Goal: Task Accomplishment & Management: Use online tool/utility

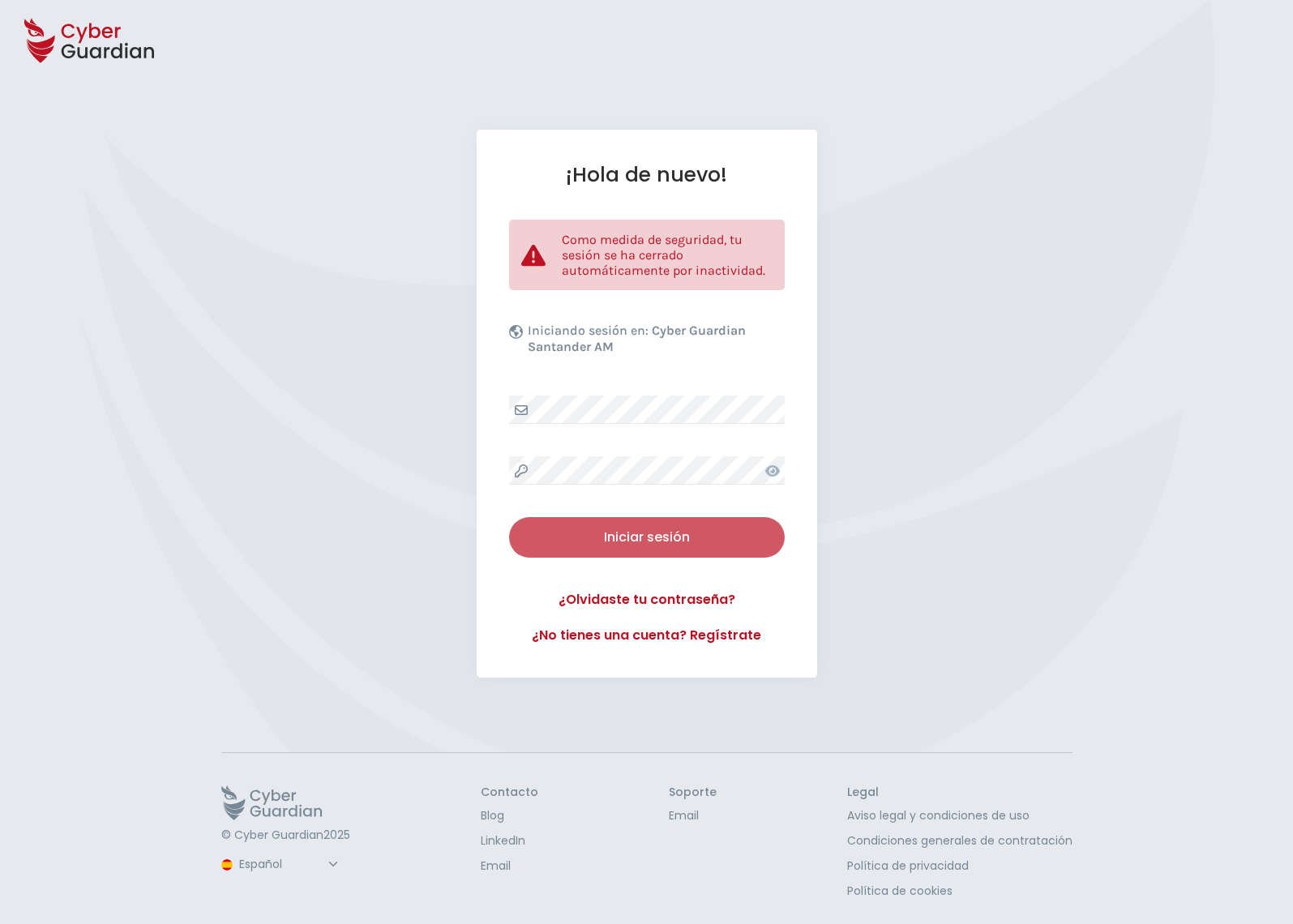
click at [645, 535] on div "Iniciar sesión" at bounding box center [647, 538] width 251 height 20
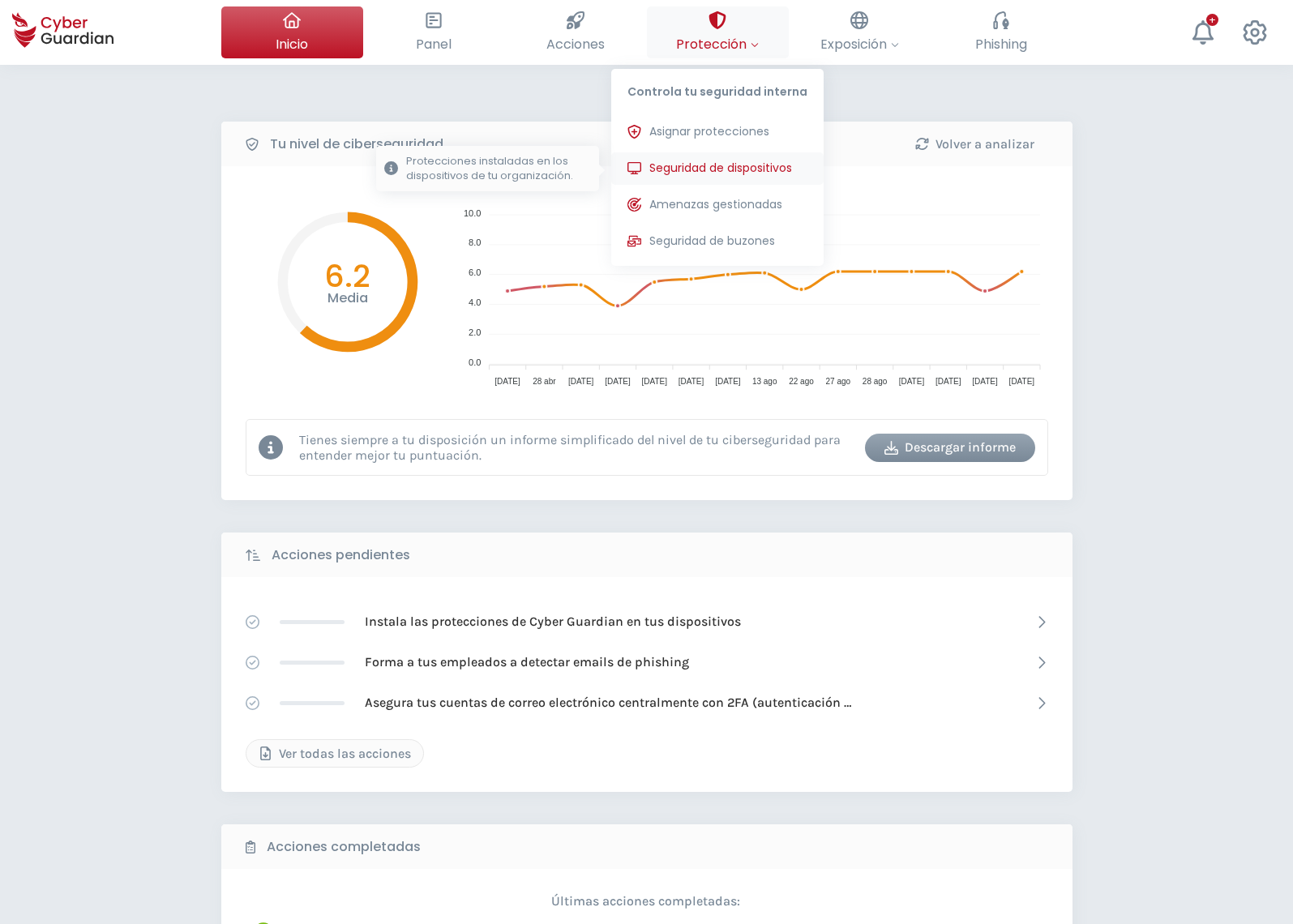
click at [696, 172] on span "Seguridad de dispositivos" at bounding box center [721, 168] width 143 height 17
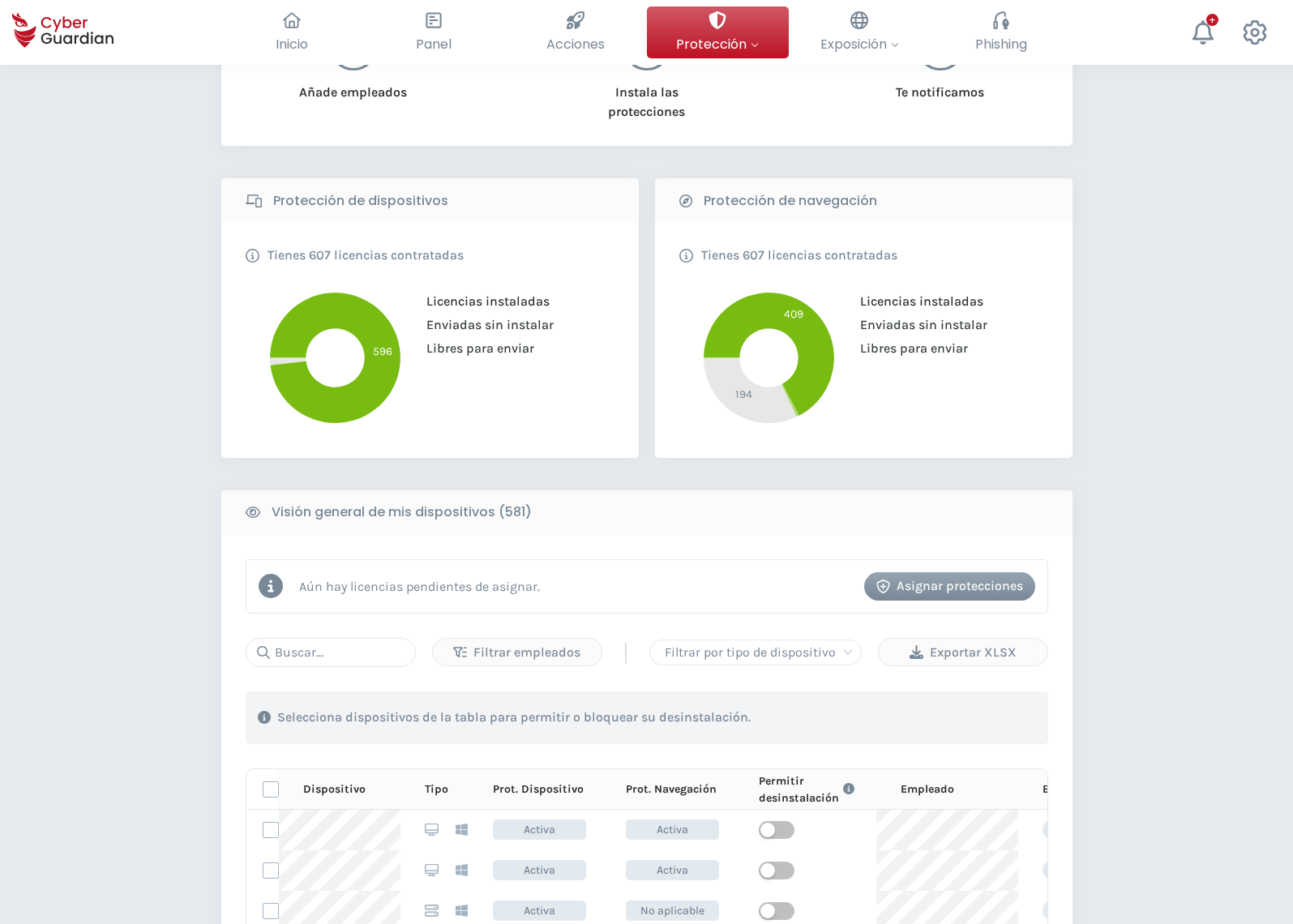
scroll to position [330, 0]
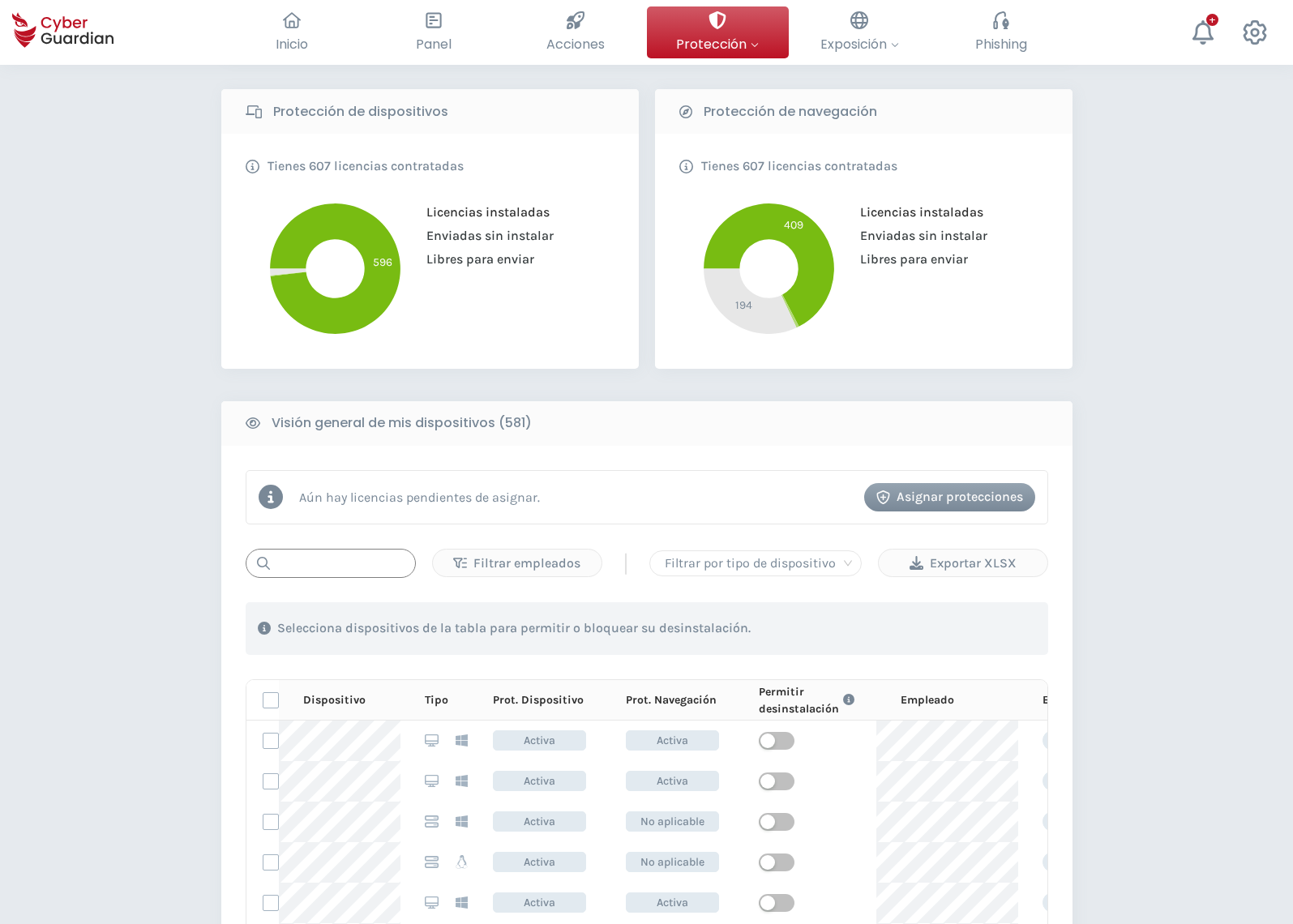
click at [353, 572] on input "text" at bounding box center [331, 563] width 171 height 30
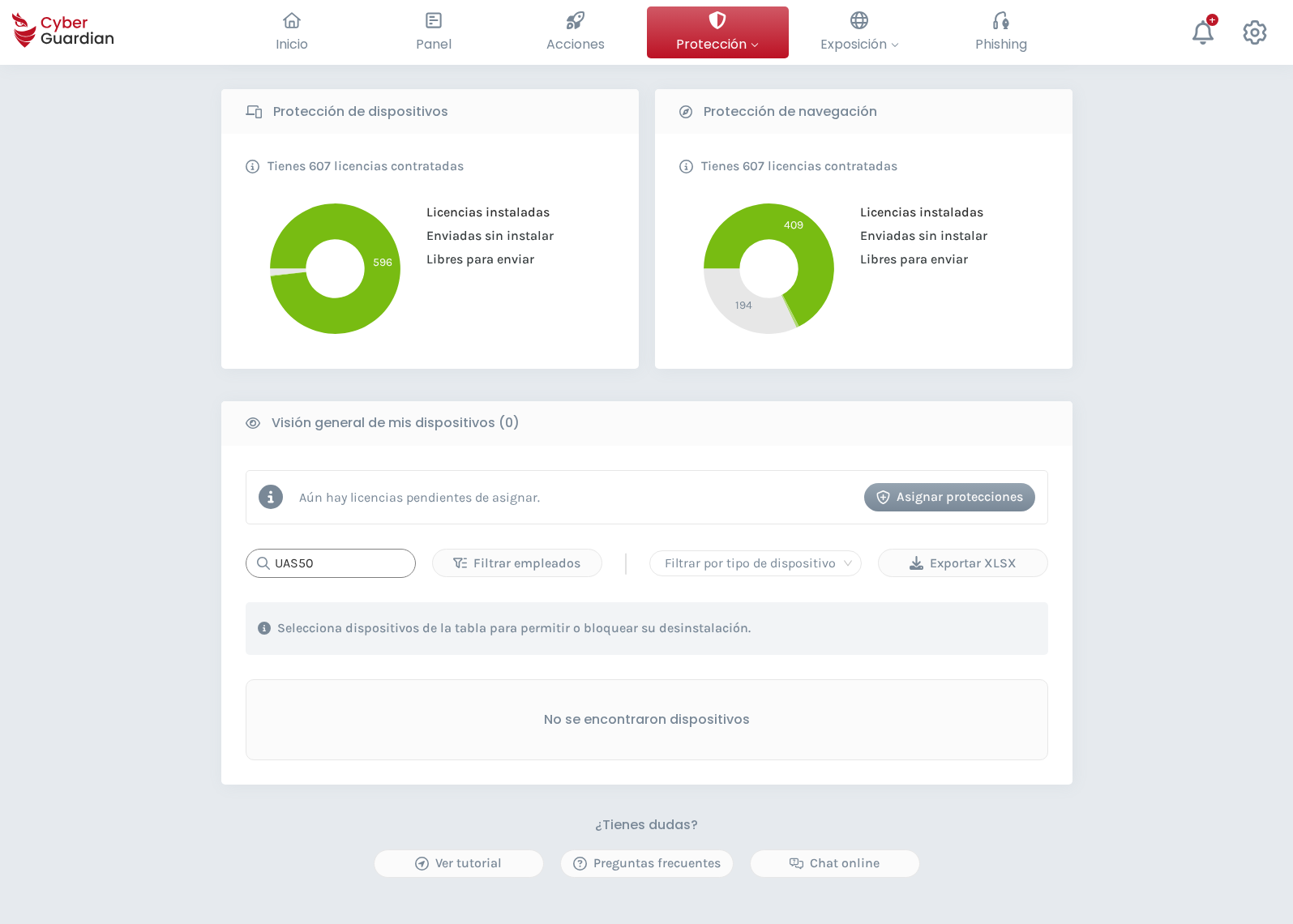
type input "UAS50"
click at [1168, 383] on div "PROTECCIÓN > Seguridad de dispositivos ¿Cómo funciona? Añade empleados Instala …" at bounding box center [646, 432] width 1293 height 1396
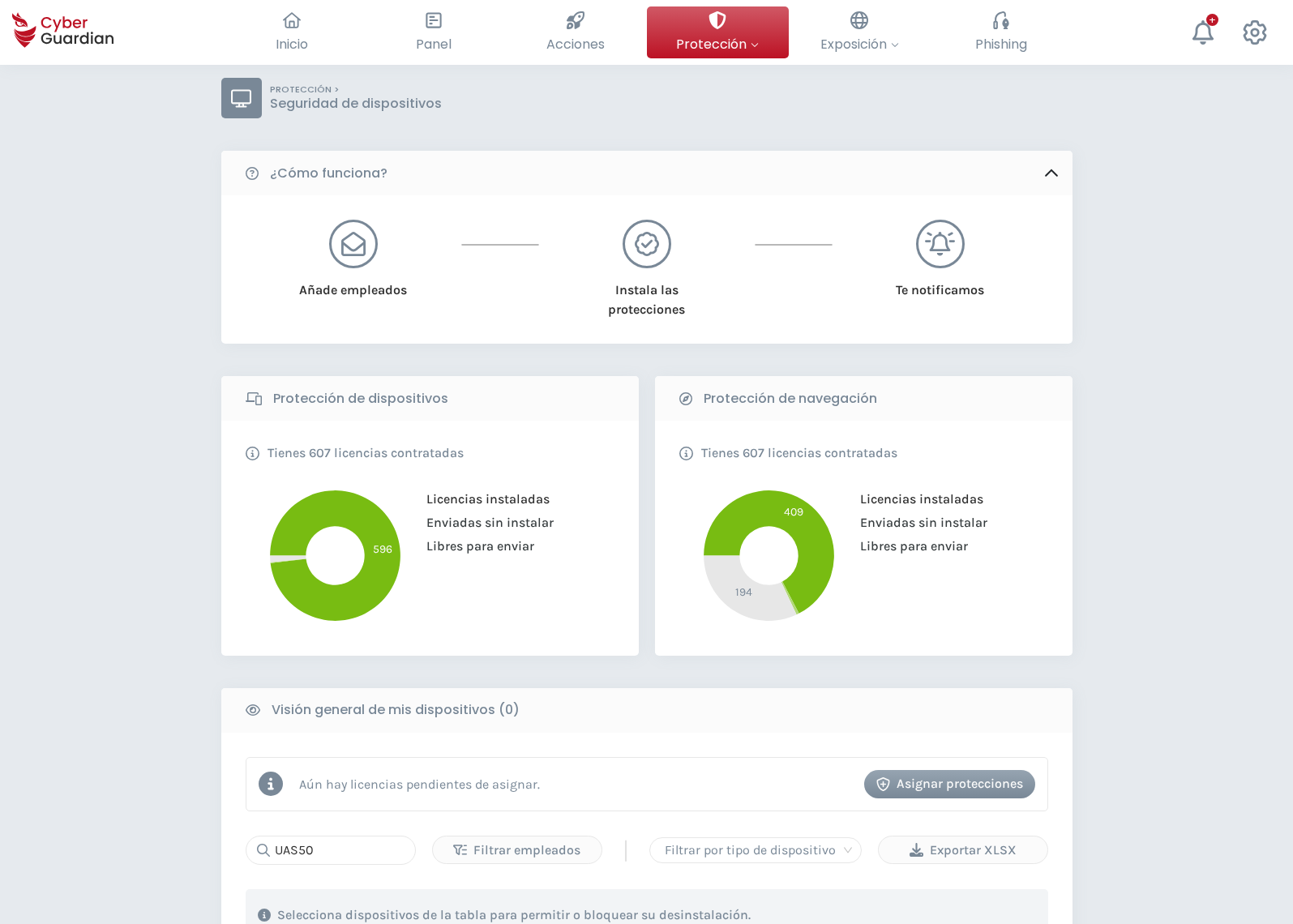
scroll to position [0, 0]
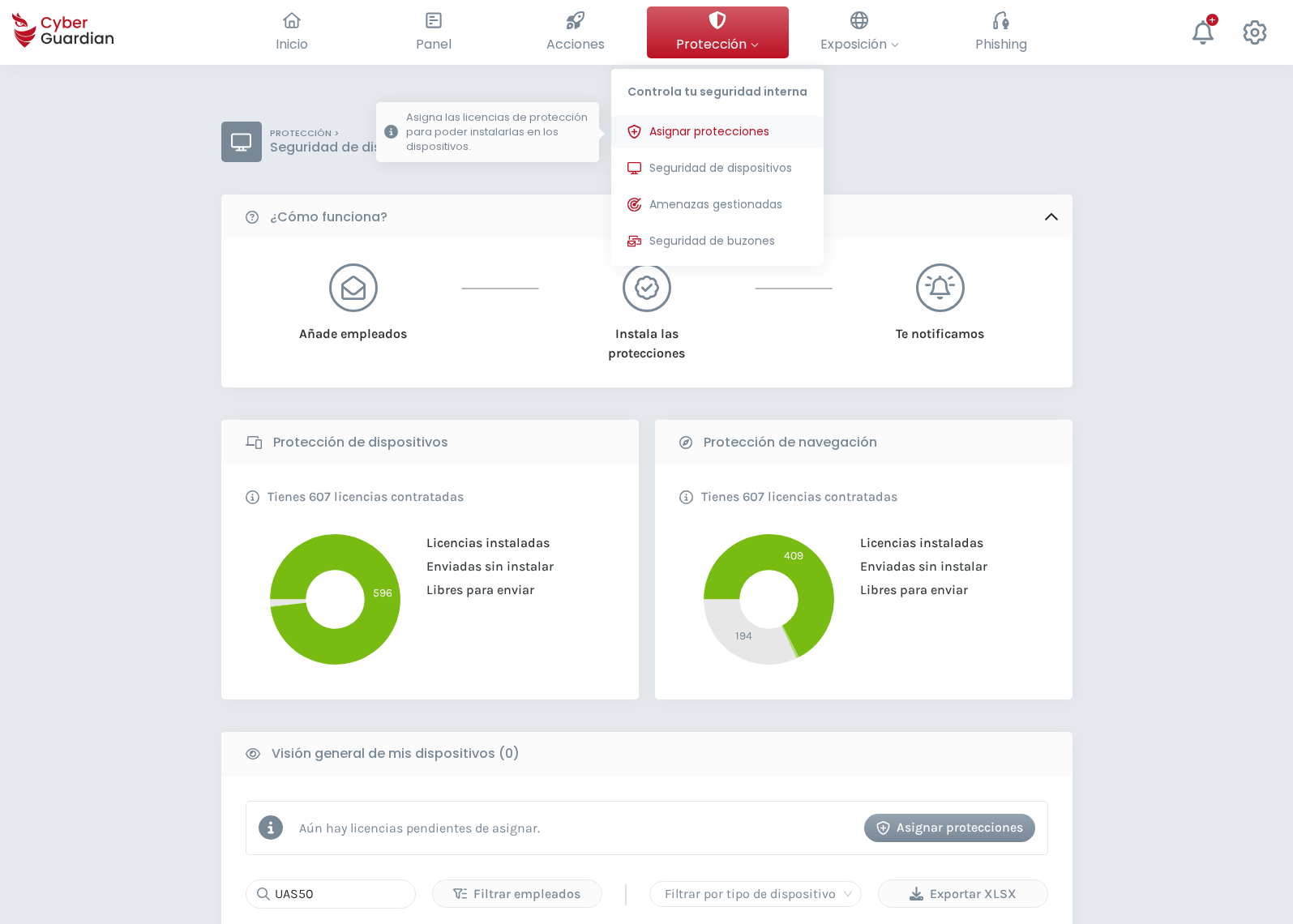
click at [713, 134] on span "Asignar protecciones" at bounding box center [709, 131] width 120 height 17
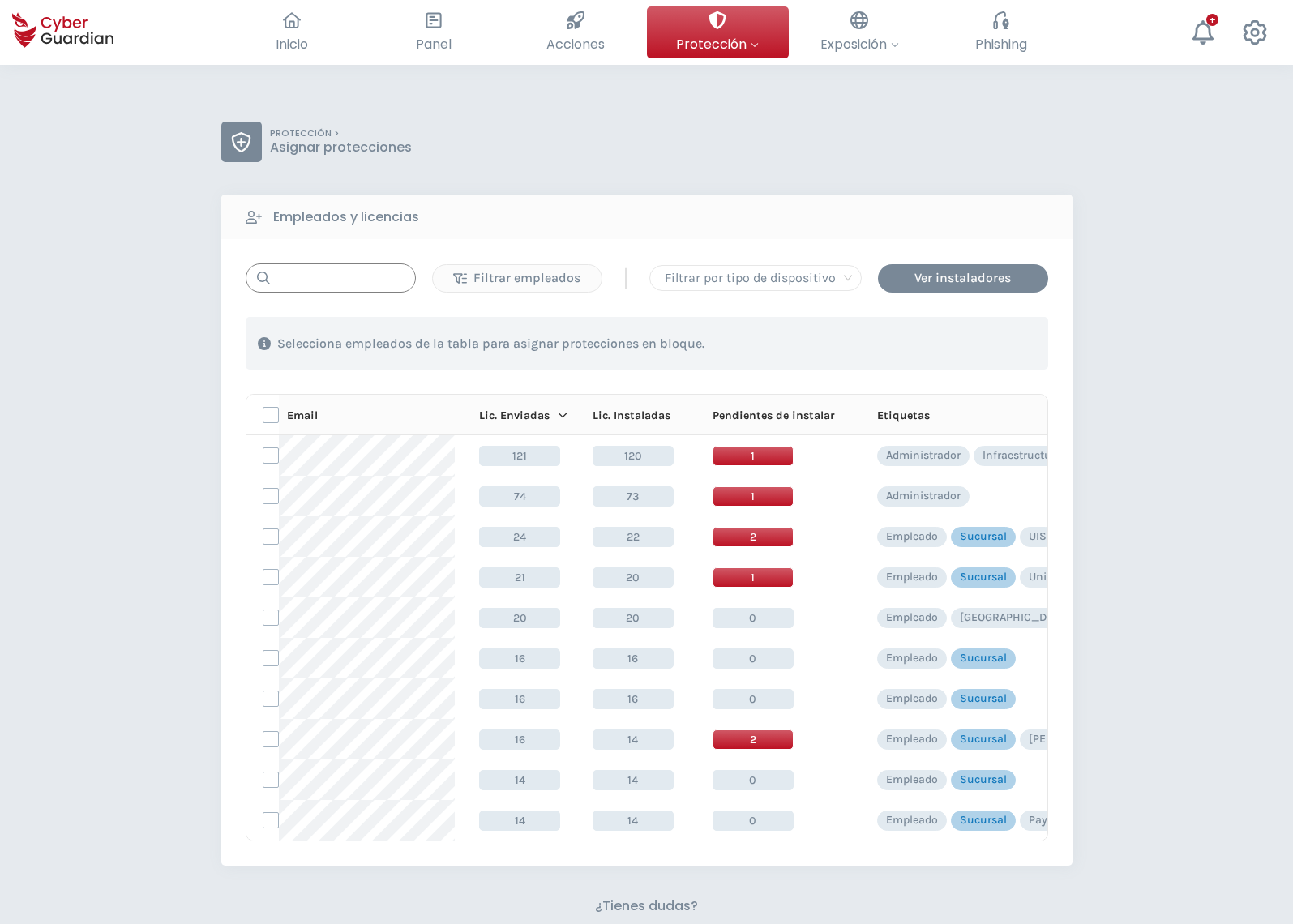
click at [300, 279] on input "text" at bounding box center [331, 278] width 171 height 30
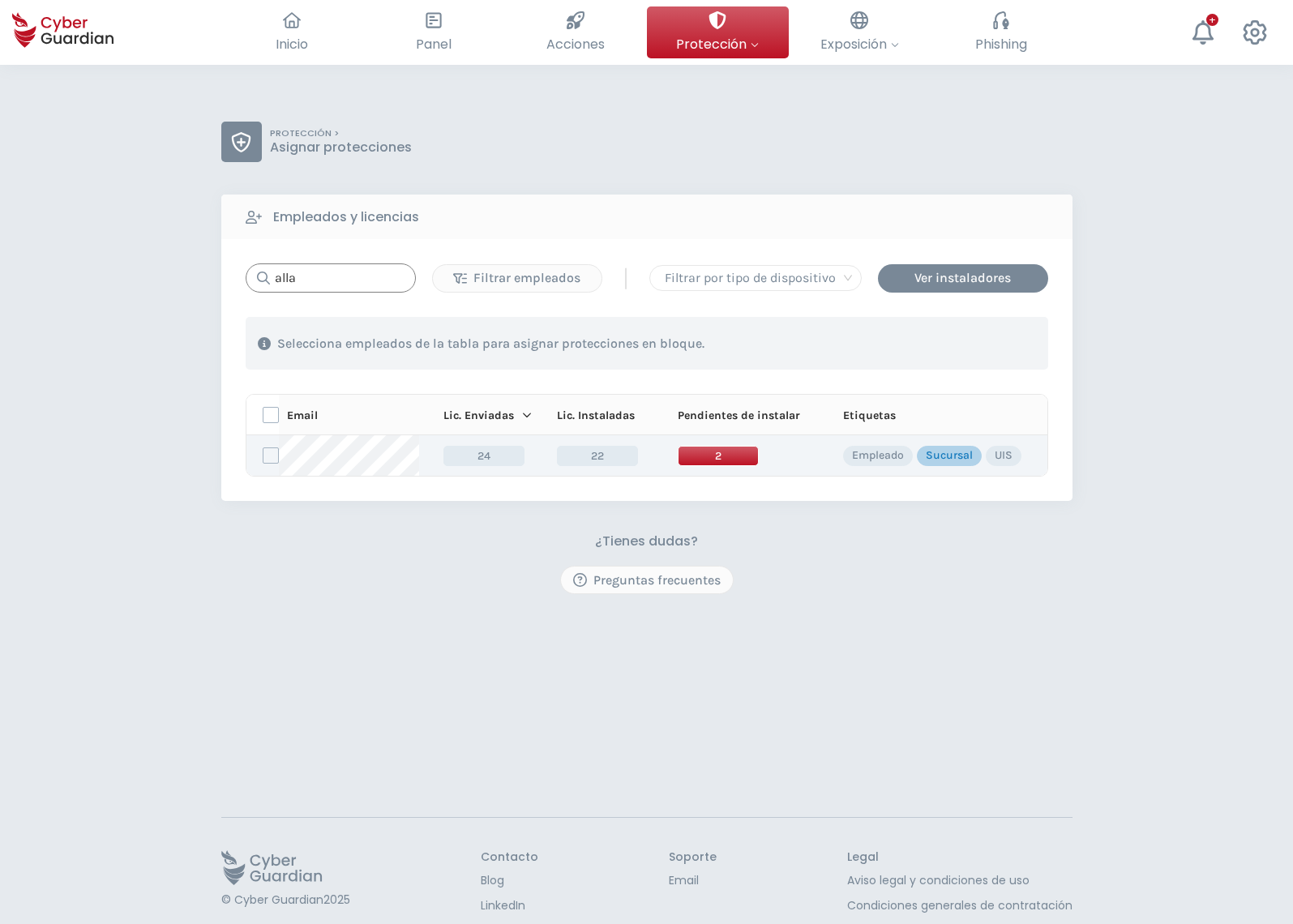
type input "alla"
click at [731, 454] on span "2" at bounding box center [717, 456] width 81 height 20
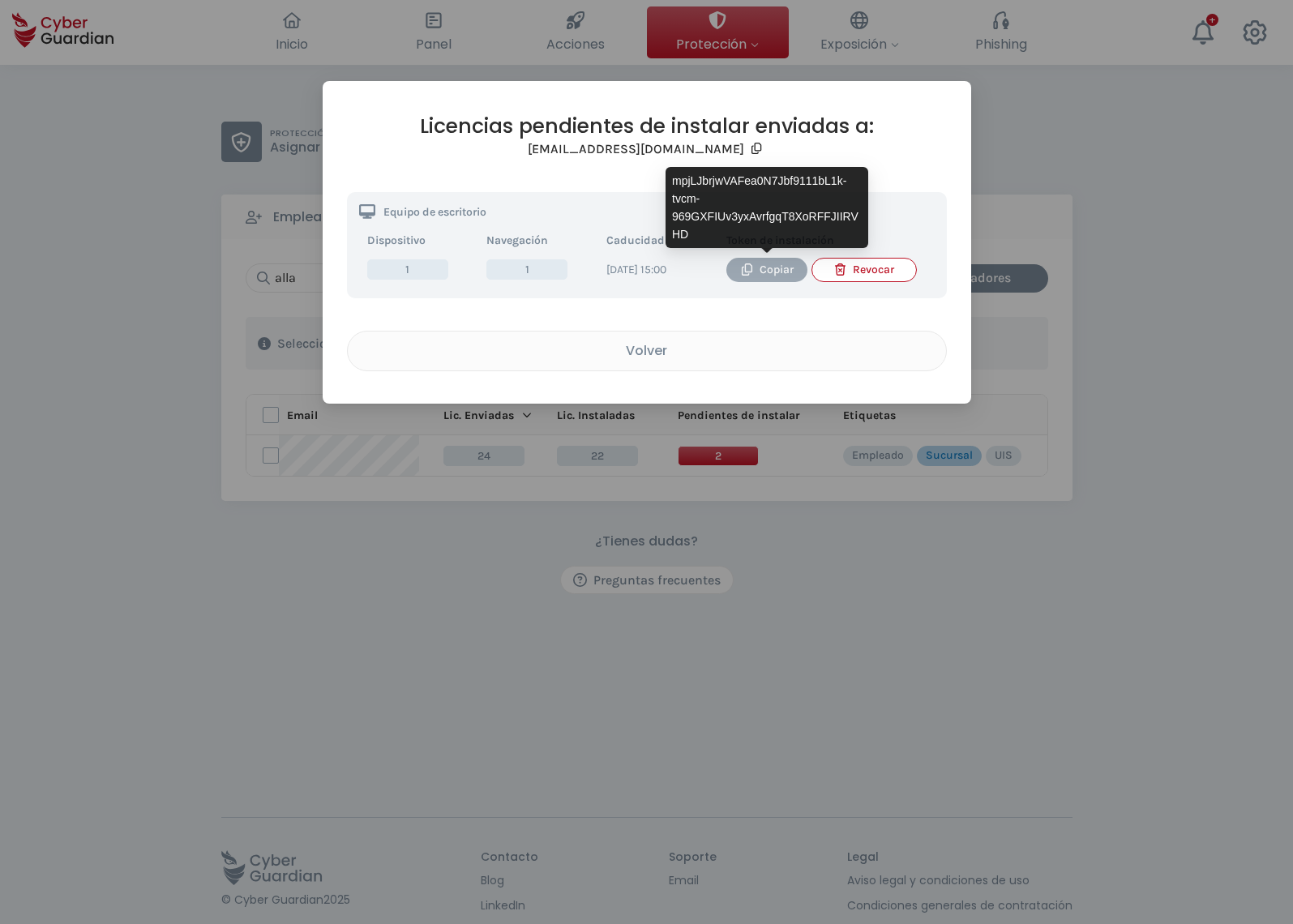
click at [772, 265] on div "Copiar" at bounding box center [767, 270] width 57 height 18
